Goal: Task Accomplishment & Management: Manage account settings

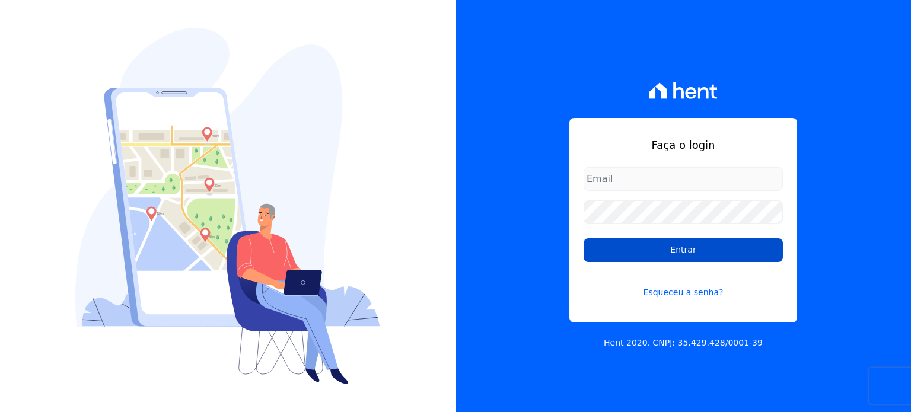
type input "[EMAIL_ADDRESS][DOMAIN_NAME]"
click at [680, 247] on input "Entrar" at bounding box center [683, 250] width 199 height 24
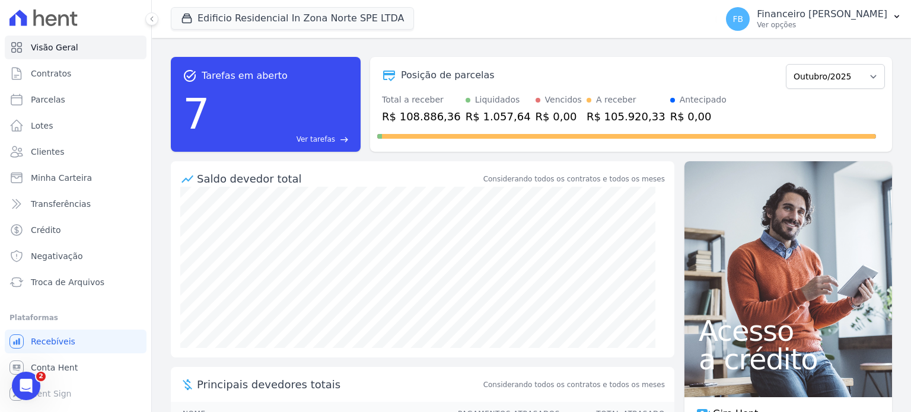
click at [320, 0] on div "Edificio Residencial In Zona Norte SPE LTDA BONELLI EMPREENDIMENTOS IMOBILIARIO…" at bounding box center [441, 18] width 541 height 39
click at [317, 11] on button "Edificio Residencial In Zona Norte SPE LTDA" at bounding box center [292, 18] width 243 height 23
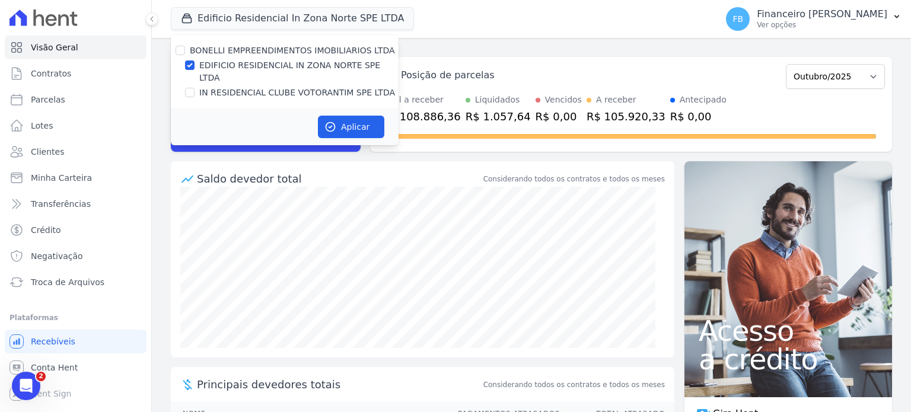
click at [301, 65] on label "EDIFICIO RESIDENCIAL IN ZONA NORTE SPE LTDA" at bounding box center [298, 71] width 199 height 25
click at [195, 65] on input "EDIFICIO RESIDENCIAL IN ZONA NORTE SPE LTDA" at bounding box center [189, 64] width 9 height 9
checkbox input "false"
click at [301, 87] on label "IN RESIDENCIAL CLUBE VOTORANTIM SPE LTDA" at bounding box center [297, 93] width 196 height 12
click at [195, 88] on input "IN RESIDENCIAL CLUBE VOTORANTIM SPE LTDA" at bounding box center [189, 92] width 9 height 9
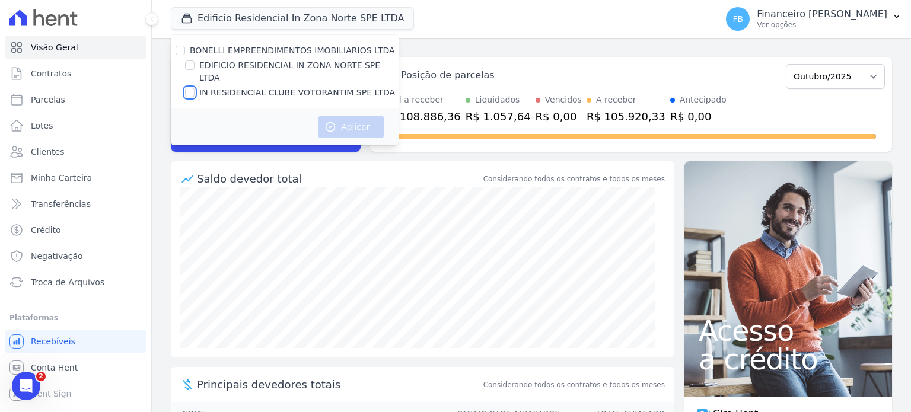
checkbox input "true"
click at [340, 116] on button "Aplicar" at bounding box center [351, 127] width 66 height 23
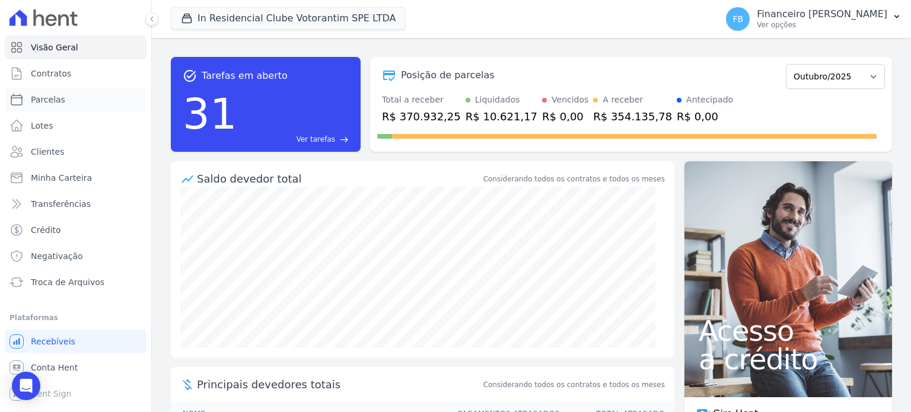
click at [60, 103] on span "Parcelas" at bounding box center [48, 100] width 34 height 12
click at [45, 97] on span "Parcelas" at bounding box center [48, 100] width 34 height 12
select select
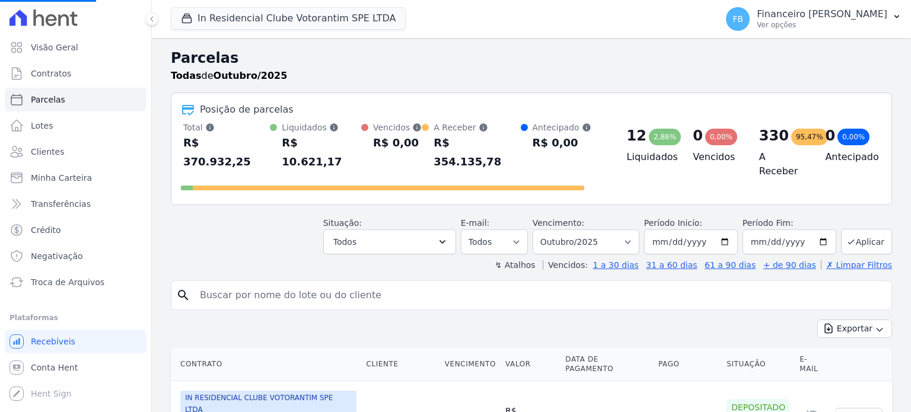
click at [54, 77] on span "Contratos" at bounding box center [51, 74] width 40 height 12
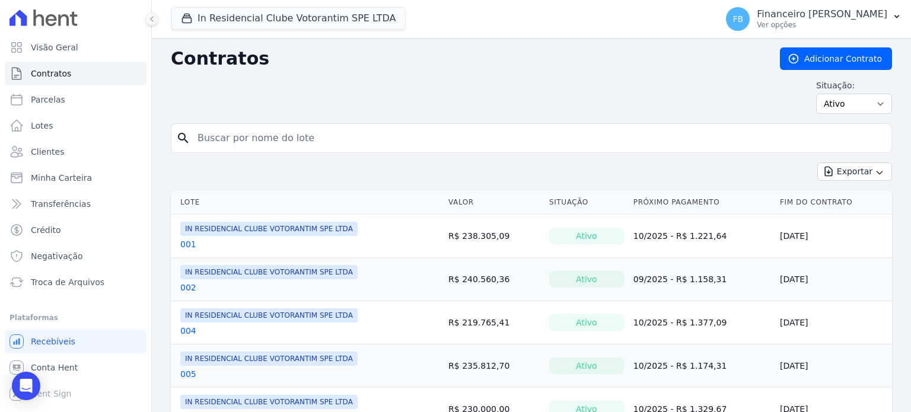
select select
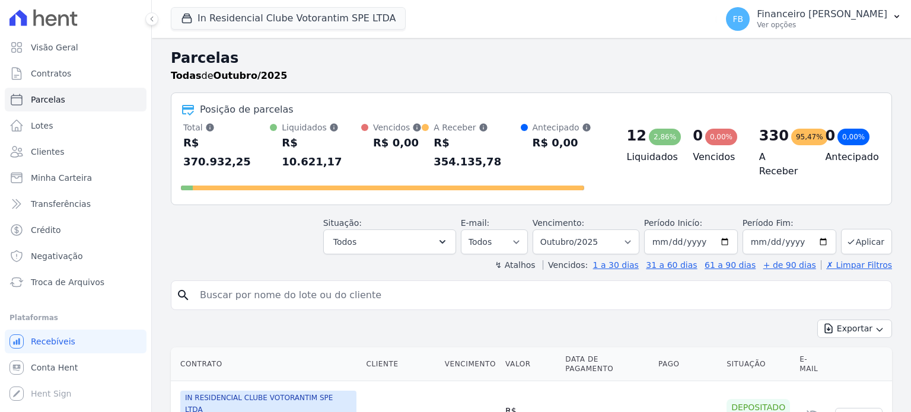
click at [251, 284] on input "search" at bounding box center [540, 296] width 694 height 24
type input "32"
select select
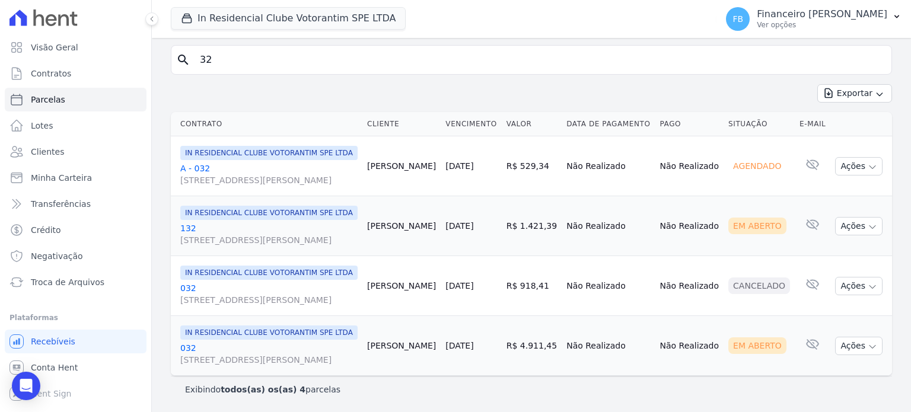
scroll to position [171, 0]
click at [186, 342] on link "032 Avenida Antônio Carlos Comitre, 1328, sala B, Parque Campolim" at bounding box center [268, 354] width 177 height 24
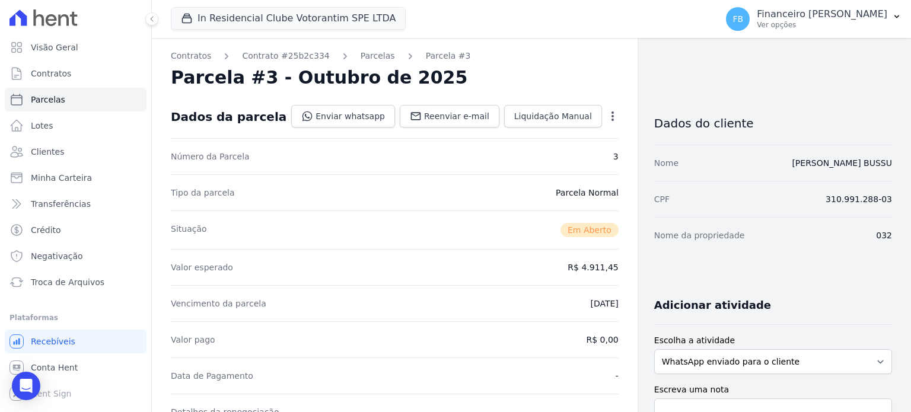
click at [607, 122] on icon "button" at bounding box center [613, 116] width 12 height 12
click at [577, 161] on link "Cancelar Cobrança" at bounding box center [561, 153] width 104 height 21
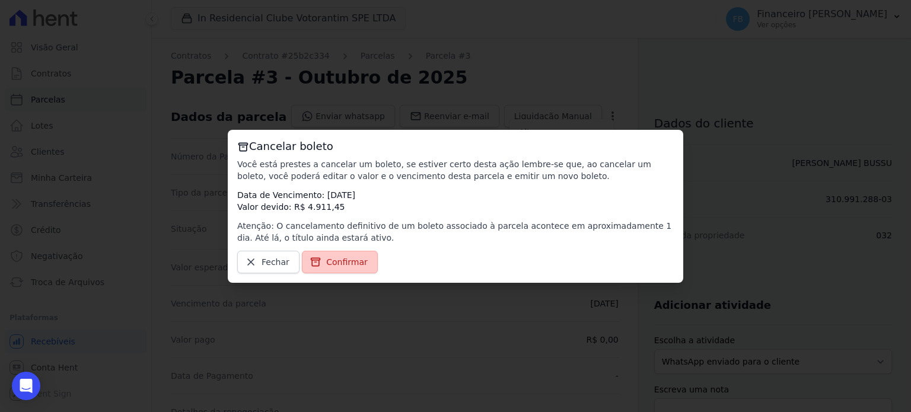
click at [333, 264] on span "Confirmar" at bounding box center [347, 262] width 42 height 12
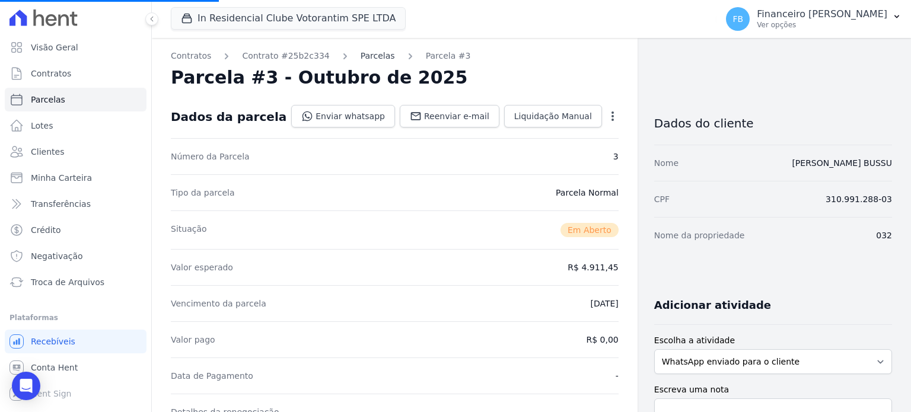
click at [365, 57] on link "Parcelas" at bounding box center [378, 56] width 34 height 12
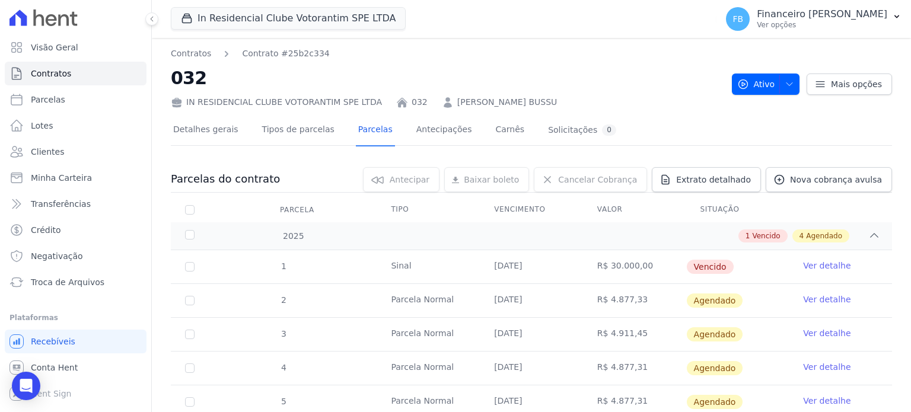
click at [816, 333] on link "Ver detalhe" at bounding box center [826, 333] width 47 height 12
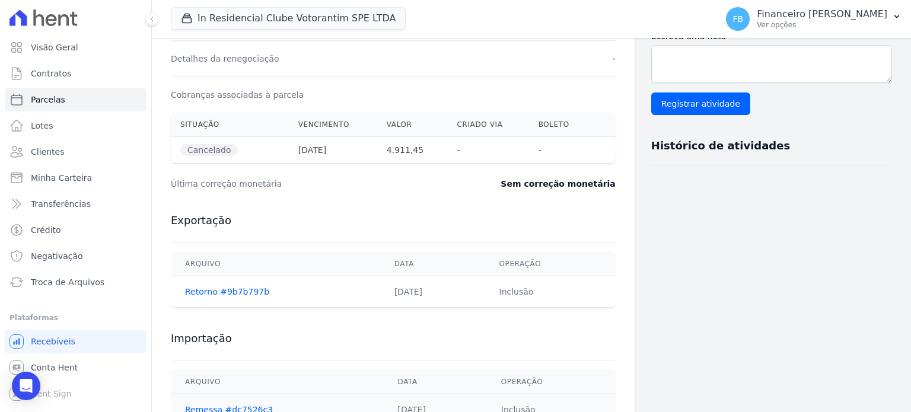
scroll to position [356, 0]
